Goal: Information Seeking & Learning: Find specific fact

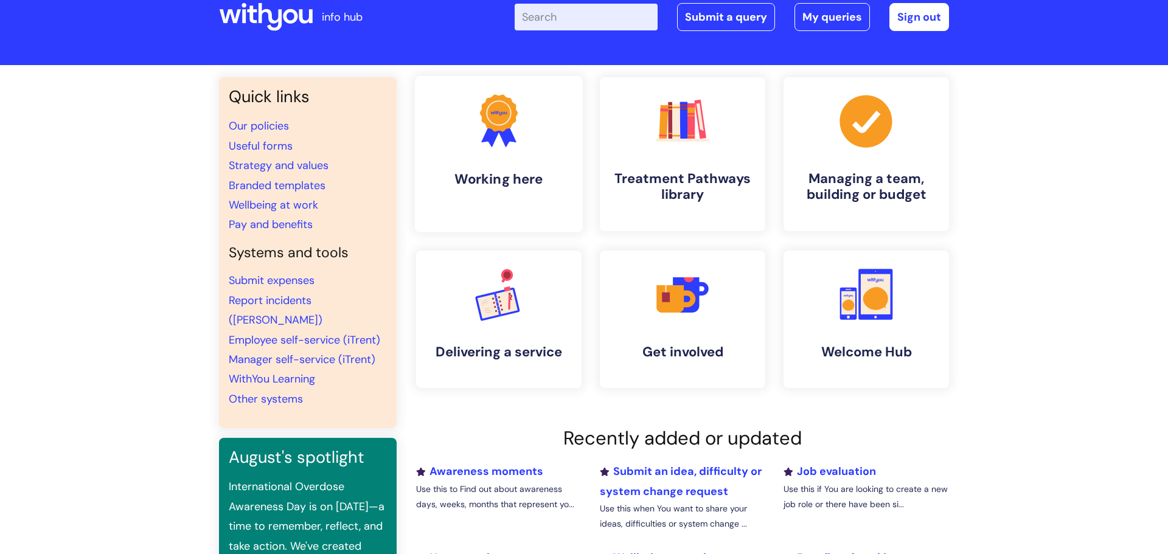
scroll to position [50, 0]
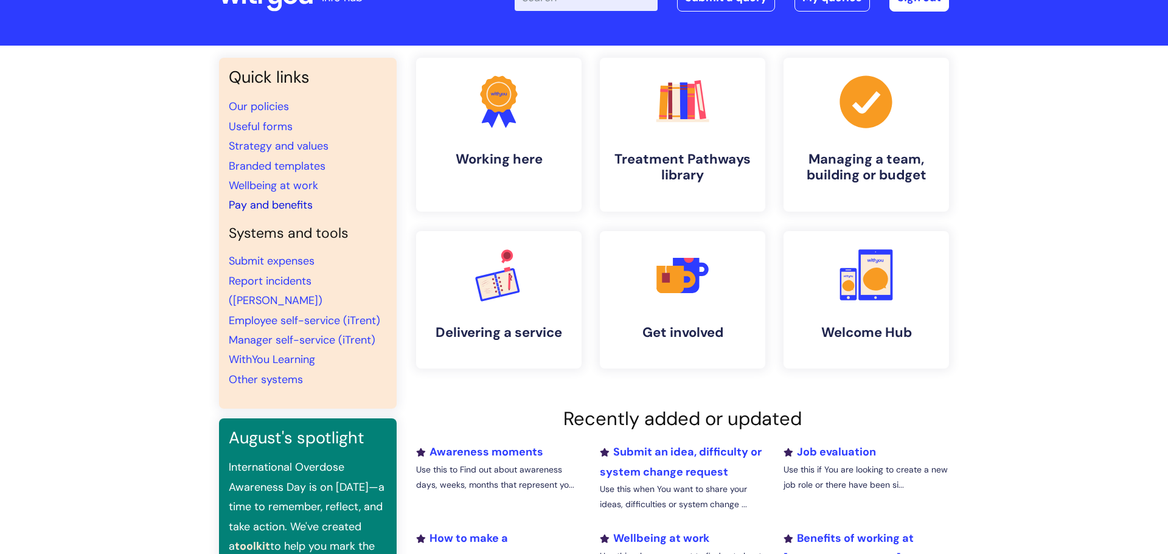
click at [301, 208] on link "Pay and benefits" at bounding box center [271, 205] width 84 height 15
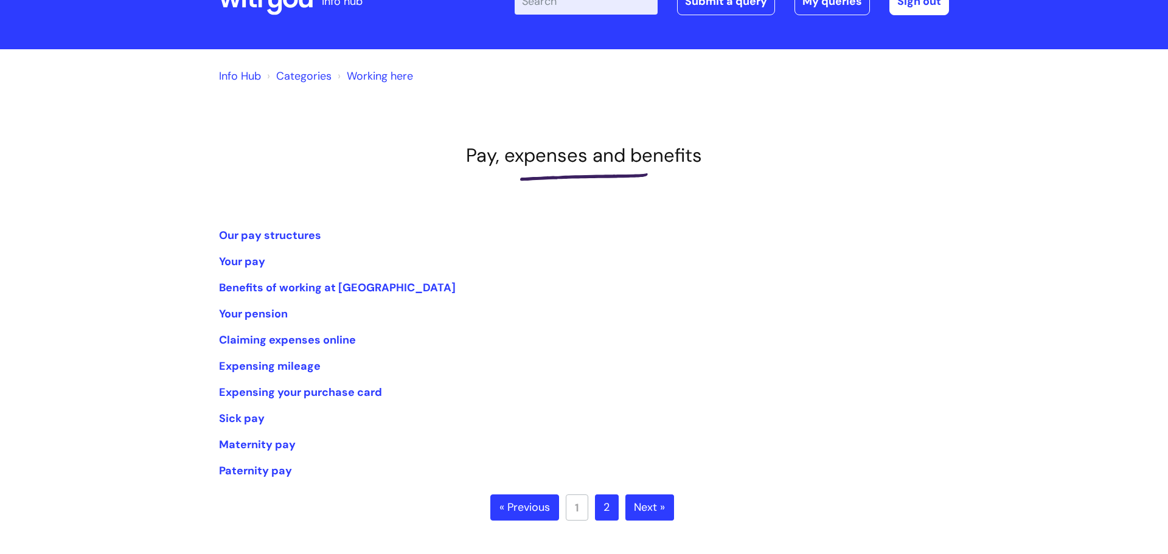
scroll to position [52, 0]
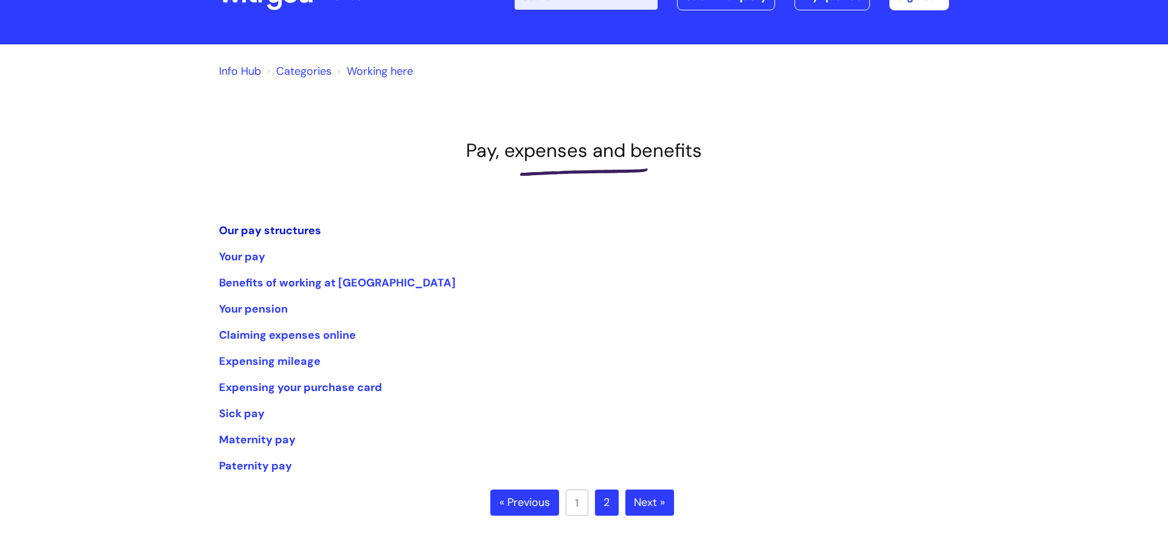
click at [307, 232] on link "Our pay structures" at bounding box center [270, 230] width 102 height 15
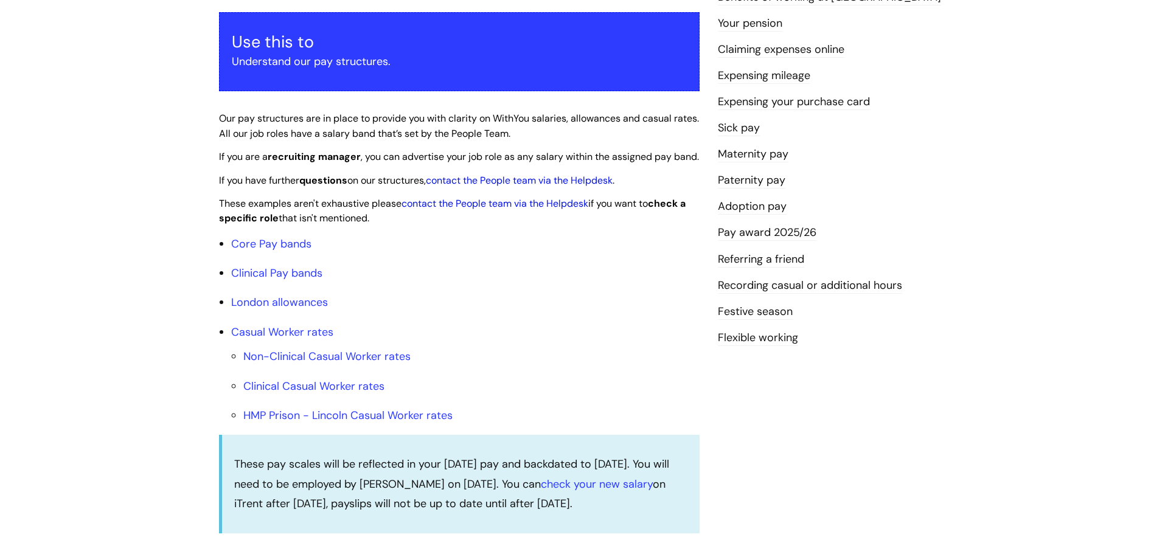
scroll to position [221, 0]
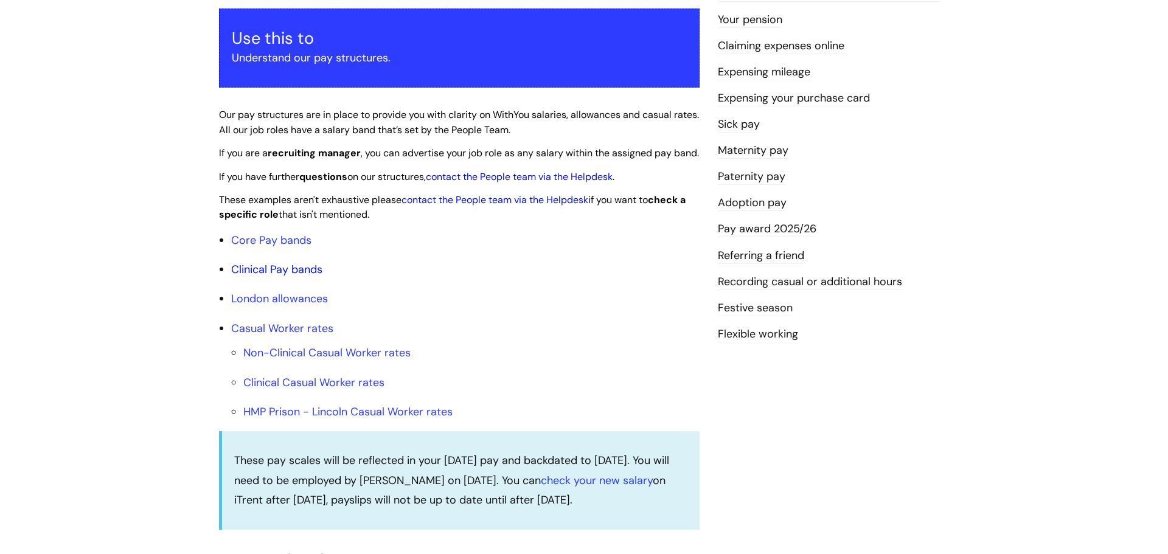
click at [279, 277] on link "Clinical Pay bands" at bounding box center [276, 269] width 91 height 15
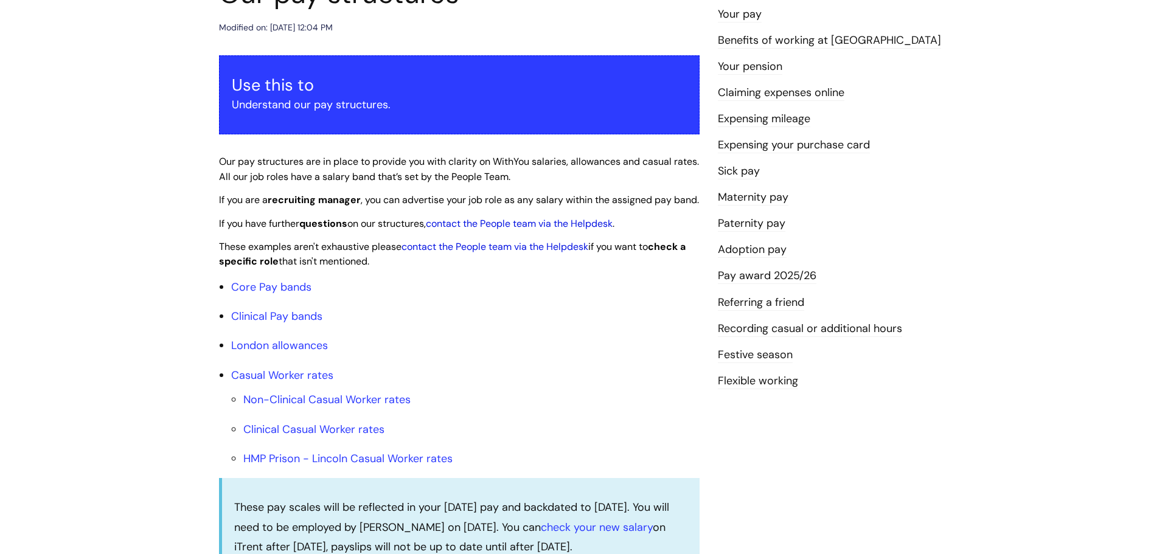
scroll to position [173, 0]
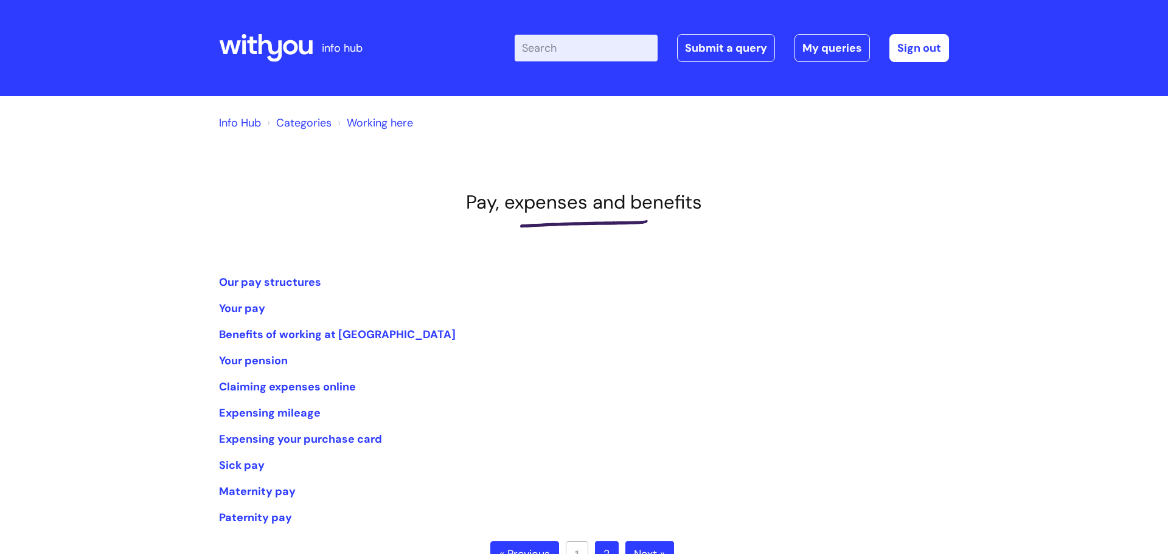
scroll to position [52, 0]
